Goal: Task Accomplishment & Management: Manage account settings

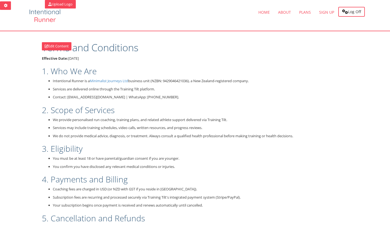
drag, startPoint x: 317, startPoint y: 67, endPoint x: 314, endPoint y: 74, distance: 6.9
click at [314, 73] on h2 "1. Who We Are" at bounding box center [196, 70] width 309 height 9
drag, startPoint x: 290, startPoint y: 112, endPoint x: 290, endPoint y: 97, distance: 14.8
click at [288, 110] on h2 "2. Scope of Services" at bounding box center [196, 109] width 309 height 9
click at [292, 91] on p "Services are delivered online through the Training Tilt platform." at bounding box center [202, 88] width 298 height 5
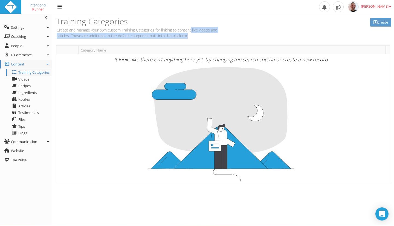
drag, startPoint x: 192, startPoint y: 33, endPoint x: 189, endPoint y: 33, distance: 3.4
click at [191, 33] on p "Create and manage your own custom Training Categories for linking to content li…" at bounding box center [138, 32] width 165 height 11
drag, startPoint x: 194, startPoint y: 34, endPoint x: 130, endPoint y: 28, distance: 63.7
click at [193, 34] on p "Create and manage your own custom Training Categories for linking to content li…" at bounding box center [138, 32] width 165 height 11
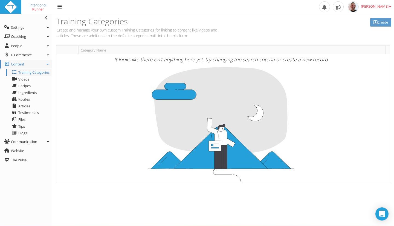
click at [130, 29] on p "Create and manage your own custom Training Categories for linking to content li…" at bounding box center [138, 32] width 165 height 11
click at [48, 64] on icon at bounding box center [48, 64] width 2 height 1
click at [49, 139] on link "Communication" at bounding box center [26, 141] width 52 height 9
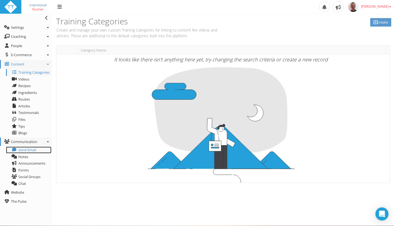
click at [36, 150] on span "Send Email" at bounding box center [27, 149] width 18 height 5
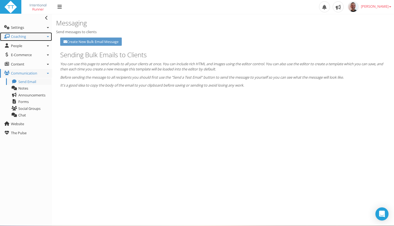
click at [47, 37] on icon at bounding box center [48, 36] width 2 height 1
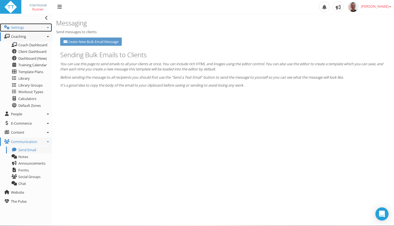
click at [49, 27] on link "Settings" at bounding box center [26, 27] width 52 height 9
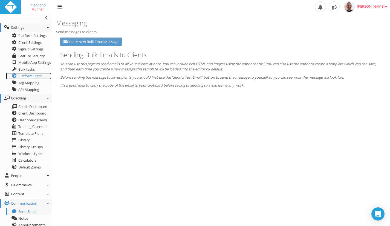
click at [23, 75] on span "Platform Stats" at bounding box center [29, 75] width 23 height 5
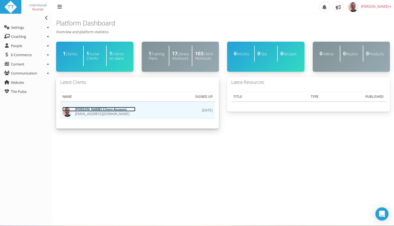
click at [83, 110] on link "Paul RYKEN Client Account" at bounding box center [98, 109] width 73 height 5
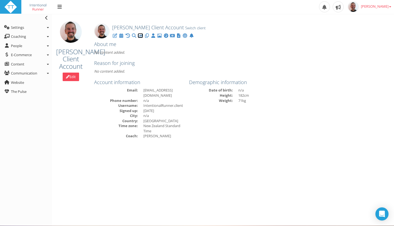
click at [139, 36] on icon at bounding box center [140, 36] width 5 height 0
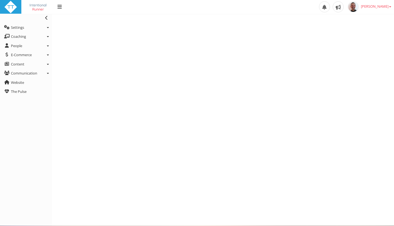
select select "Last90Days"
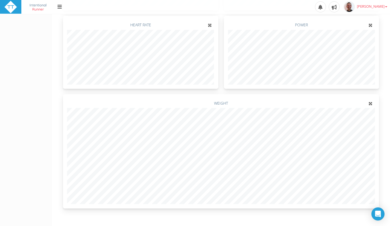
scroll to position [208, 0]
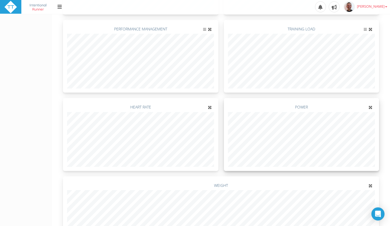
click at [362, 118] on div "Adherence Volume Time Distance Frequency Total Planned vs Completed Time Total …" at bounding box center [220, 77] width 321 height 432
drag, startPoint x: 371, startPoint y: 184, endPoint x: 262, endPoint y: 169, distance: 110.1
drag, startPoint x: 209, startPoint y: 107, endPoint x: 220, endPoint y: 135, distance: 30.6
click at [219, 148] on div "Heart Rate" at bounding box center [140, 134] width 161 height 78
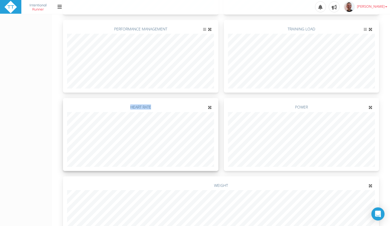
click at [211, 108] on icon at bounding box center [210, 108] width 4 height 4
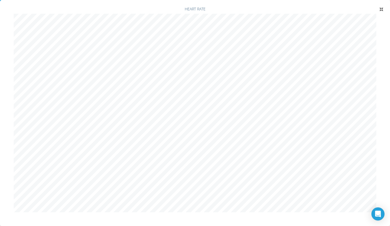
click at [382, 10] on icon at bounding box center [381, 10] width 4 height 4
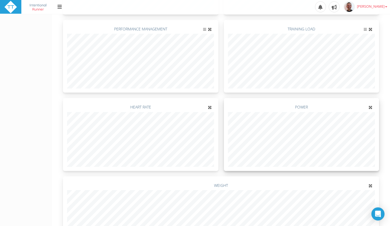
scroll to position [153, 0]
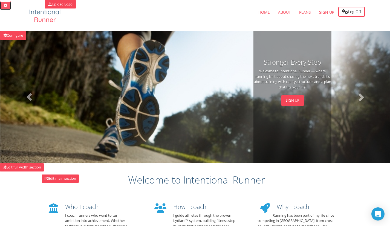
click at [7, 8] on link at bounding box center [5, 5] width 11 height 8
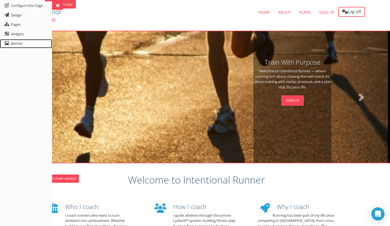
click at [16, 42] on link "Banner" at bounding box center [26, 43] width 52 height 9
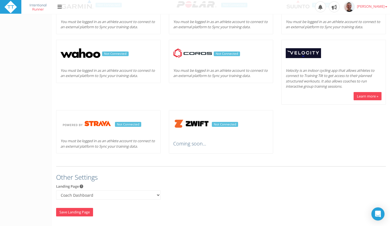
scroll to position [281, 0]
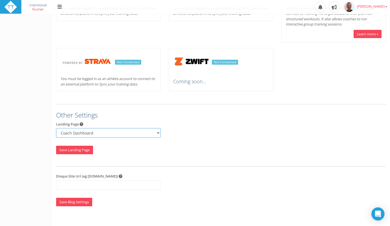
click at [113, 133] on select "Training Calendar Coach Dashboard Client Training Dashboard Dashboard (New)" at bounding box center [108, 132] width 104 height 9
click at [204, 135] on div "Landing Page Training Calendar Coach Dashboard Client Training Dashboard Dashbo…" at bounding box center [221, 131] width 338 height 20
click at [142, 133] on select "Training Calendar Coach Dashboard Client Training Dashboard Dashboard (New)" at bounding box center [108, 132] width 104 height 9
select select "CalendarDashboard"
click at [56, 128] on select "Training Calendar Coach Dashboard Client Training Dashboard Dashboard (New)" at bounding box center [108, 132] width 104 height 9
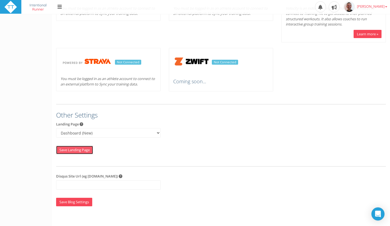
click at [65, 150] on input "Save Landing Page" at bounding box center [74, 149] width 37 height 8
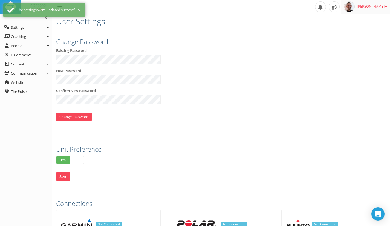
click at [381, 4] on link "[PERSON_NAME]" at bounding box center [365, 7] width 49 height 14
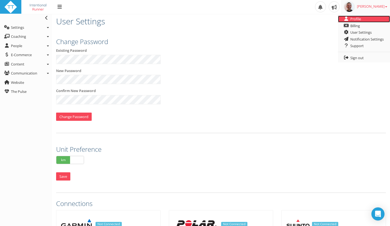
click at [362, 19] on link "Profile" at bounding box center [364, 19] width 52 height 7
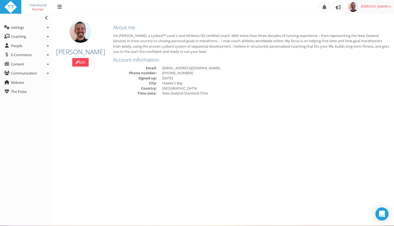
click at [384, 7] on span "[PERSON_NAME]" at bounding box center [376, 6] width 30 height 5
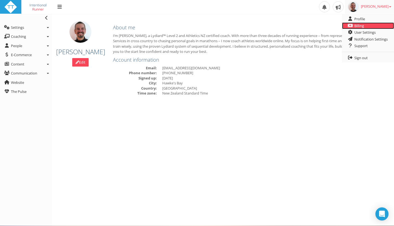
click at [363, 24] on link "Billing" at bounding box center [368, 25] width 52 height 7
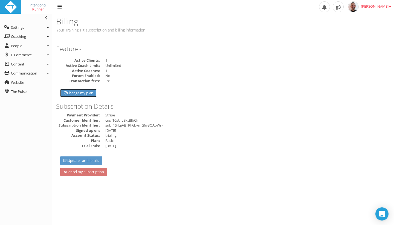
click at [84, 94] on link "Change my plan" at bounding box center [78, 93] width 36 height 8
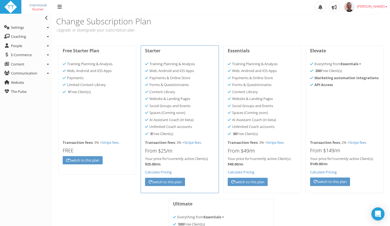
drag, startPoint x: 165, startPoint y: 27, endPoint x: 163, endPoint y: 15, distance: 12.2
click at [165, 26] on div "Change Subscription Plan Upgrade or downgrade your subscription plan" at bounding box center [137, 25] width 171 height 22
click at [287, 162] on p "$ 49.00 /m" at bounding box center [262, 163] width 69 height 5
drag, startPoint x: 253, startPoint y: 158, endPoint x: 260, endPoint y: 158, distance: 6.3
click at [253, 158] on div "Your price for 1 currently active Client(s) $ 49.00 /m" at bounding box center [262, 161] width 69 height 11
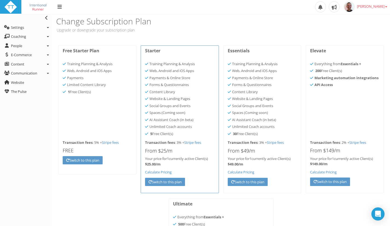
click at [281, 162] on p "$ 49.00 /m" at bounding box center [262, 163] width 69 height 5
drag, startPoint x: 289, startPoint y: 160, endPoint x: 286, endPoint y: 161, distance: 3.0
click at [286, 161] on div "Your price for 1 currently active Client(s) $ 49.00 /m" at bounding box center [262, 161] width 69 height 11
click at [245, 133] on span "30 Free Client(s)" at bounding box center [245, 133] width 25 height 5
click at [258, 133] on span "30 Free Client(s)" at bounding box center [245, 133] width 25 height 5
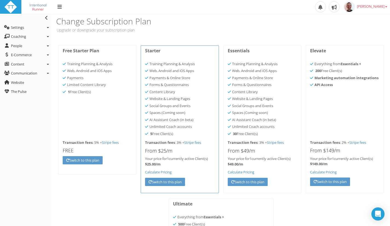
click at [333, 84] on li "API Access" at bounding box center [344, 84] width 69 height 7
drag, startPoint x: 326, startPoint y: 81, endPoint x: 339, endPoint y: 77, distance: 13.8
click at [327, 81] on li "API Access" at bounding box center [344, 84] width 69 height 7
click at [342, 75] on b "Marketing automation integrations" at bounding box center [346, 77] width 64 height 5
drag, startPoint x: 345, startPoint y: 74, endPoint x: 351, endPoint y: 75, distance: 6.1
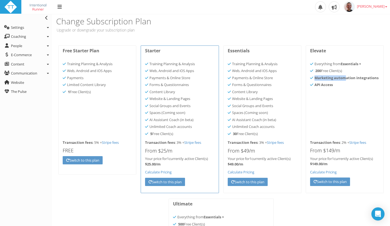
click at [345, 74] on ul "Everything from Essentials + 200 Free Client(s) Marketing automation integratio…" at bounding box center [344, 98] width 69 height 77
click at [354, 74] on li "200 Free Client(s)" at bounding box center [344, 70] width 69 height 7
drag, startPoint x: 195, startPoint y: 71, endPoint x: 153, endPoint y: 72, distance: 42.1
click at [153, 72] on li "Web, Android and iOS Apps" at bounding box center [179, 70] width 69 height 7
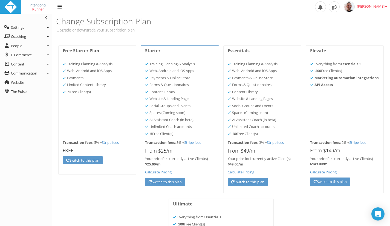
click at [182, 67] on li "Training Planning & Analysis" at bounding box center [179, 63] width 69 height 7
click at [191, 65] on li "Training Planning & Analysis" at bounding box center [179, 63] width 69 height 7
click at [194, 65] on li "Training Planning & Analysis" at bounding box center [179, 63] width 69 height 7
click at [70, 31] on p "Upgrade or downgrade your subscription plan" at bounding box center [137, 30] width 163 height 6
click at [83, 22] on h3 "Change Subscription Plan" at bounding box center [137, 21] width 163 height 9
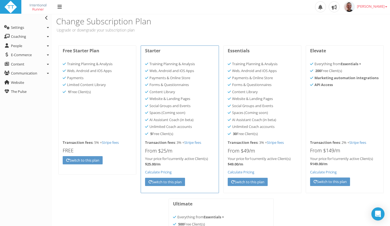
click at [67, 65] on li "Training Planning & Analysis" at bounding box center [97, 63] width 69 height 7
drag, startPoint x: 85, startPoint y: 65, endPoint x: 91, endPoint y: 65, distance: 6.3
click at [85, 65] on li "Training Planning & Analysis" at bounding box center [97, 63] width 69 height 7
click at [102, 64] on li "Training Planning & Analysis" at bounding box center [97, 63] width 69 height 7
click at [378, 7] on span "[PERSON_NAME]" at bounding box center [372, 6] width 30 height 5
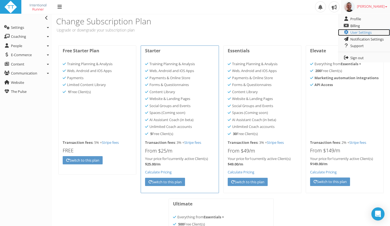
click at [360, 31] on link "User Settings" at bounding box center [364, 32] width 52 height 7
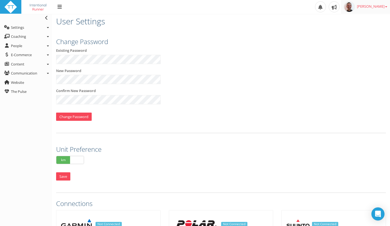
click at [377, 8] on span "[PERSON_NAME]" at bounding box center [372, 6] width 30 height 5
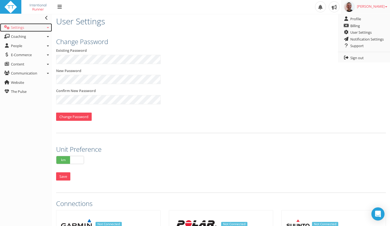
click at [45, 27] on link "Settings" at bounding box center [26, 27] width 52 height 9
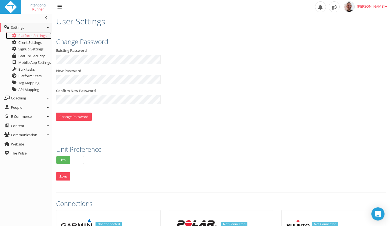
click at [40, 33] on link "Platform Settings" at bounding box center [28, 35] width 45 height 7
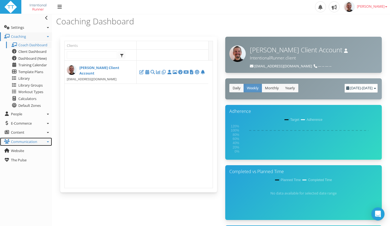
click at [47, 141] on icon at bounding box center [48, 141] width 2 height 1
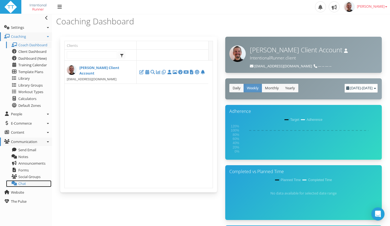
click at [30, 184] on link "Chat" at bounding box center [28, 183] width 45 height 7
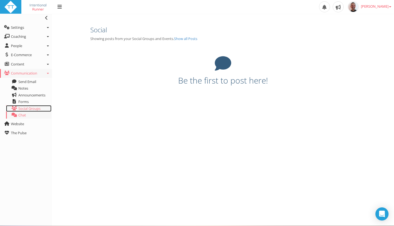
click at [25, 109] on span "Social Groups" at bounding box center [29, 108] width 22 height 5
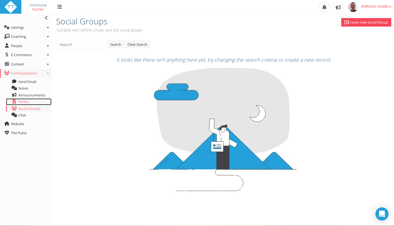
click at [28, 98] on link "Forms" at bounding box center [28, 101] width 45 height 7
click at [30, 101] on link "Forms" at bounding box center [28, 101] width 45 height 7
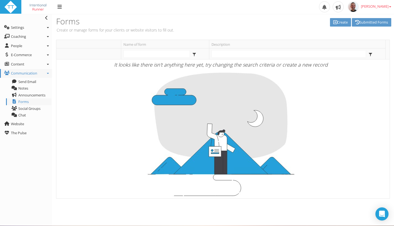
click at [161, 32] on p "Create or manage forms for your clients or website visitors to fill out." at bounding box center [138, 30] width 165 height 6
click at [191, 33] on p "Create or manage forms for your clients or website visitors to fill out." at bounding box center [138, 30] width 165 height 6
click at [333, 22] on icon at bounding box center [335, 22] width 4 height 0
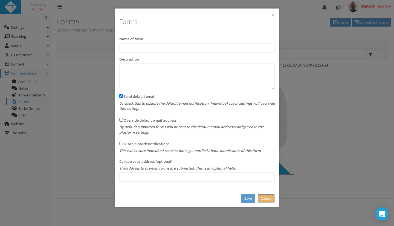
click at [266, 196] on link "Cancel" at bounding box center [265, 198] width 17 height 8
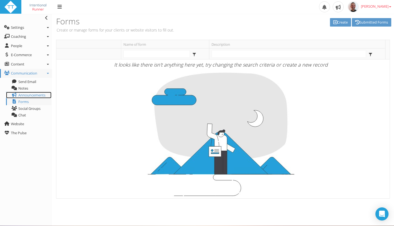
click at [29, 95] on span "Announcements" at bounding box center [31, 94] width 27 height 5
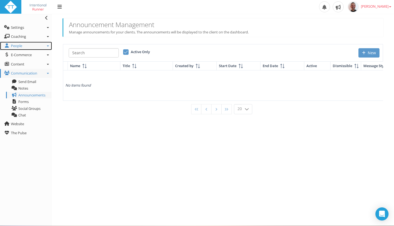
click at [17, 47] on span "People" at bounding box center [16, 45] width 11 height 5
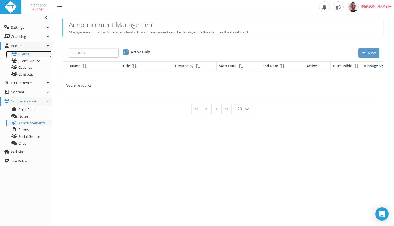
click at [24, 54] on link "Clients" at bounding box center [28, 54] width 45 height 7
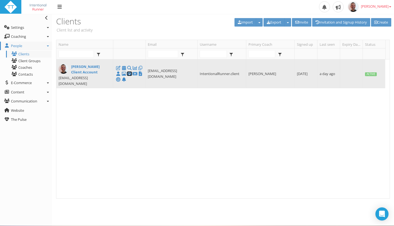
click at [130, 74] on icon at bounding box center [129, 74] width 5 height 0
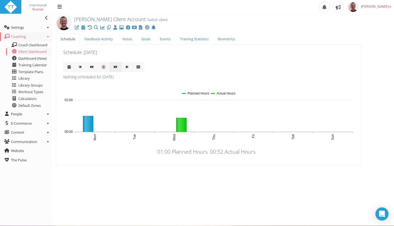
click at [118, 68] on link at bounding box center [115, 67] width 12 height 10
click at [115, 65] on icon at bounding box center [116, 67] width 4 height 4
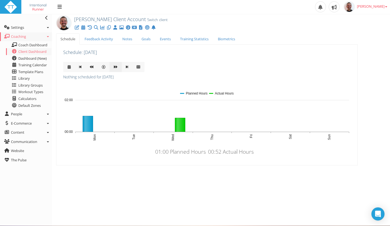
click at [115, 65] on icon at bounding box center [116, 67] width 4 height 4
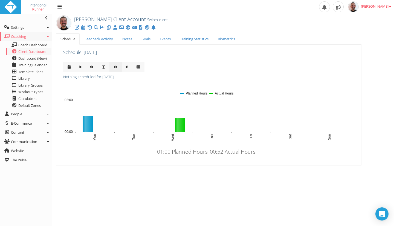
click at [116, 64] on link at bounding box center [115, 67] width 12 height 10
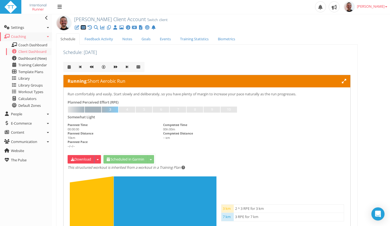
click at [84, 28] on icon at bounding box center [82, 27] width 5 height 0
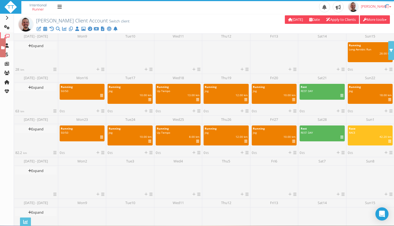
scroll to position [176, 0]
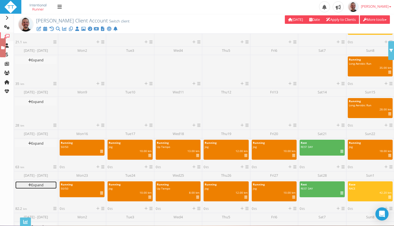
click at [32, 185] on link "Expand" at bounding box center [35, 184] width 41 height 7
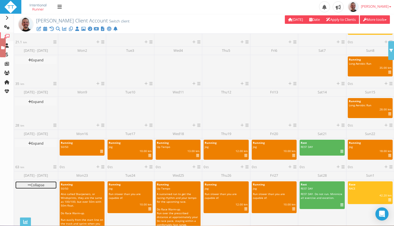
click at [28, 184] on icon at bounding box center [29, 185] width 3 height 4
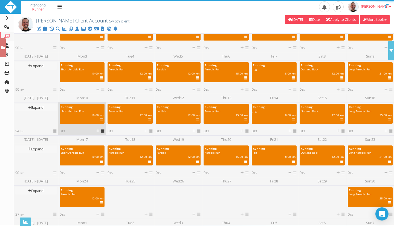
scroll to position [74, 0]
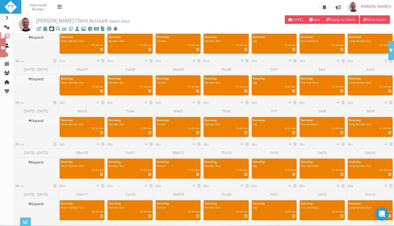
click at [51, 29] on icon at bounding box center [51, 29] width 5 height 0
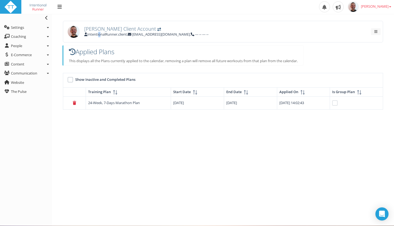
click at [99, 32] on span "IntentionalRunner.client" at bounding box center [105, 34] width 43 height 5
drag, startPoint x: 101, startPoint y: 30, endPoint x: 104, endPoint y: 29, distance: 3.6
click at [101, 30] on span "[PERSON_NAME] Client Account" at bounding box center [120, 28] width 72 height 7
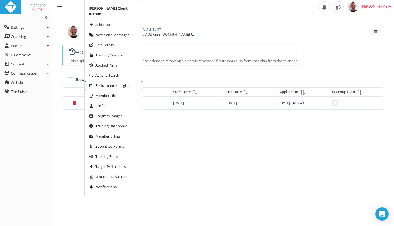
click at [113, 84] on span "Performance Insights" at bounding box center [112, 86] width 35 height 4
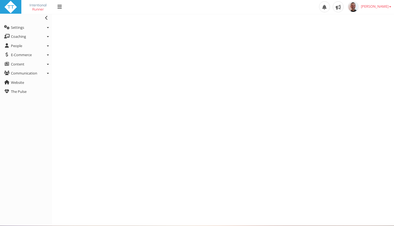
select select "Last90Days"
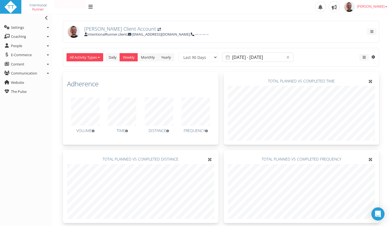
click at [97, 28] on span "[PERSON_NAME] Client Account" at bounding box center [120, 28] width 72 height 7
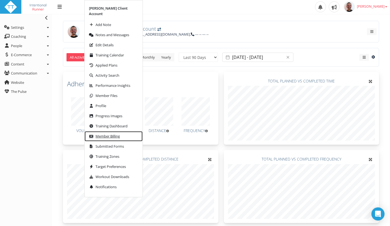
click at [104, 134] on span "Member Billing" at bounding box center [107, 136] width 24 height 4
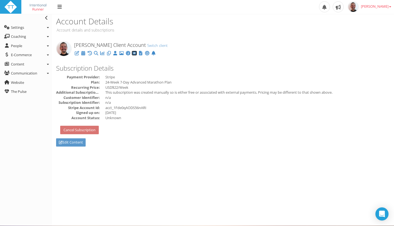
click at [135, 53] on icon at bounding box center [134, 53] width 5 height 0
click at [136, 53] on icon at bounding box center [134, 53] width 5 height 0
click at [46, 53] on link "E-Commerce" at bounding box center [26, 55] width 52 height 9
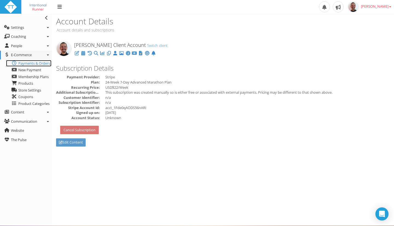
click at [32, 63] on span "Payments & Orders" at bounding box center [34, 63] width 32 height 5
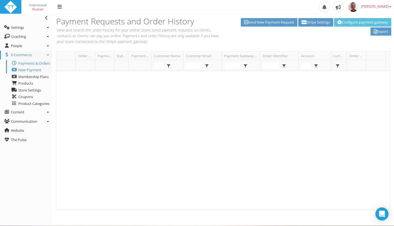
click at [142, 34] on p "View and search the order history for your online store, send payment requests …" at bounding box center [138, 35] width 165 height 17
click at [369, 24] on link "Configure payment gateway" at bounding box center [362, 22] width 57 height 8
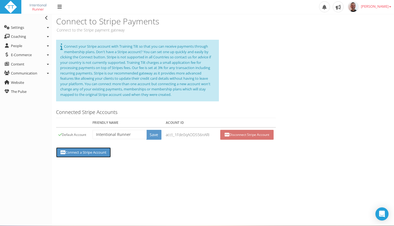
click at [87, 152] on link "Connect a Stripe Account" at bounding box center [83, 152] width 55 height 10
